Goal: Transaction & Acquisition: Purchase product/service

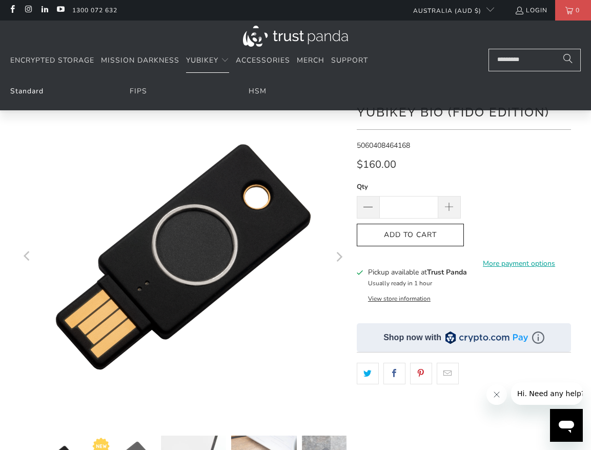
click at [22, 90] on link "Standard" at bounding box center [26, 91] width 33 height 10
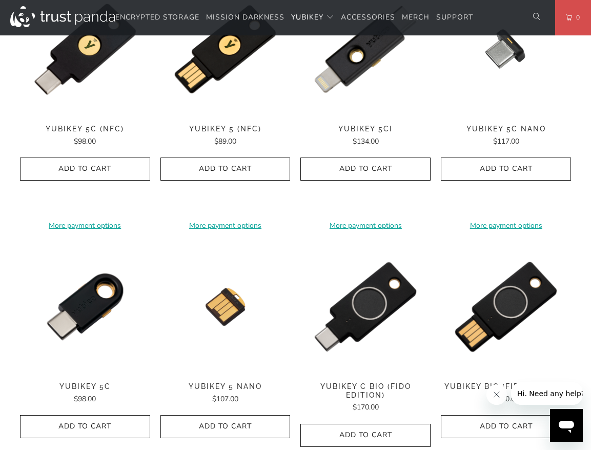
scroll to position [410, 0]
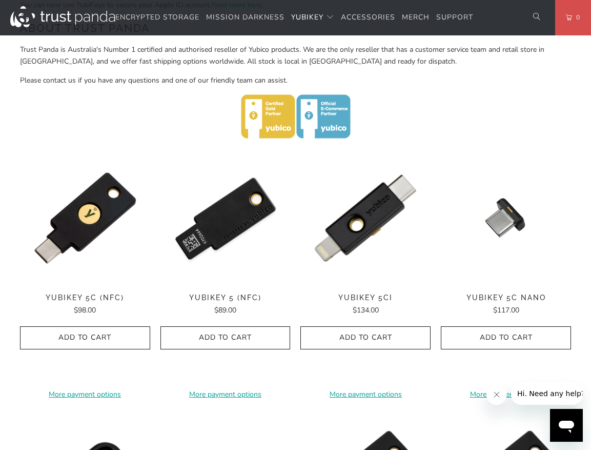
click at [233, 227] on img at bounding box center [225, 218] width 130 height 130
